Goal: Task Accomplishment & Management: Complete application form

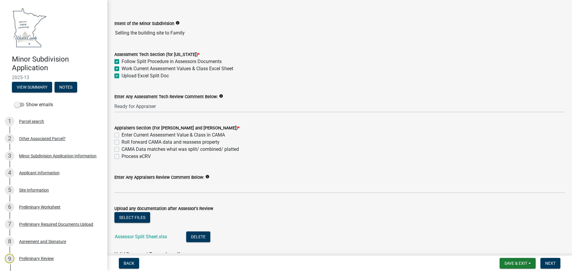
scroll to position [60, 0]
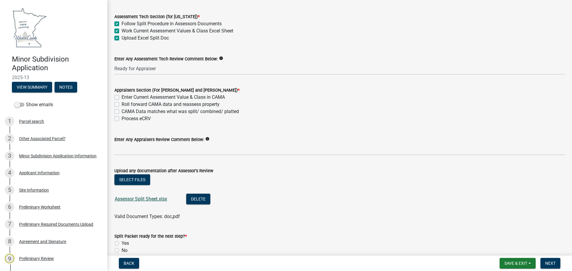
click at [146, 197] on link "Assessor Split Sheet.xlsx" at bounding box center [141, 199] width 52 height 6
click at [201, 201] on button "Delete" at bounding box center [198, 199] width 24 height 11
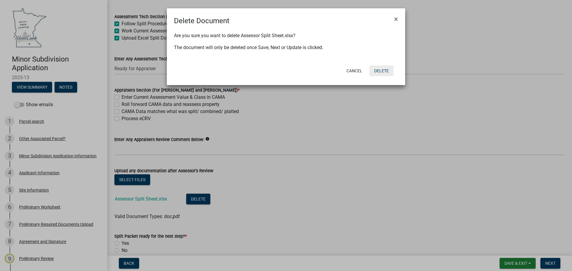
click at [388, 71] on button "Delete" at bounding box center [381, 70] width 24 height 11
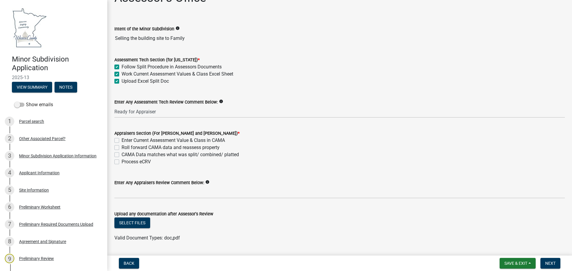
scroll to position [89, 0]
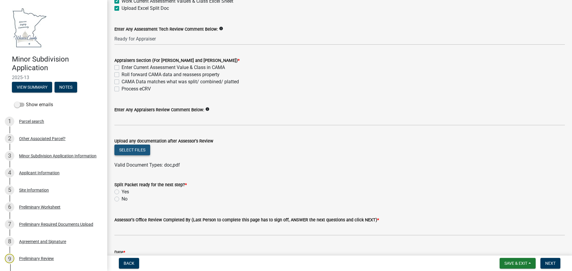
click at [136, 152] on button "Select files" at bounding box center [132, 150] width 36 height 11
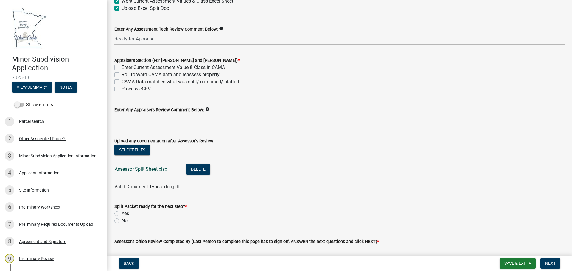
click at [143, 170] on link "Assessor Split Sheet.xlsx" at bounding box center [141, 169] width 52 height 6
click at [525, 264] on span "Save & Exit" at bounding box center [515, 263] width 23 height 5
click at [505, 233] on button "Save" at bounding box center [512, 234] width 48 height 14
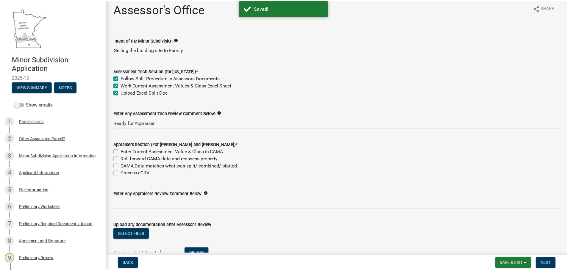
scroll to position [0, 0]
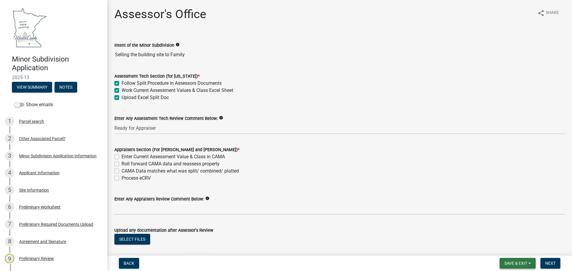
click at [531, 264] on button "Save & Exit" at bounding box center [517, 263] width 36 height 11
click at [511, 248] on button "Save & Exit" at bounding box center [512, 248] width 48 height 14
